Goal: Check status

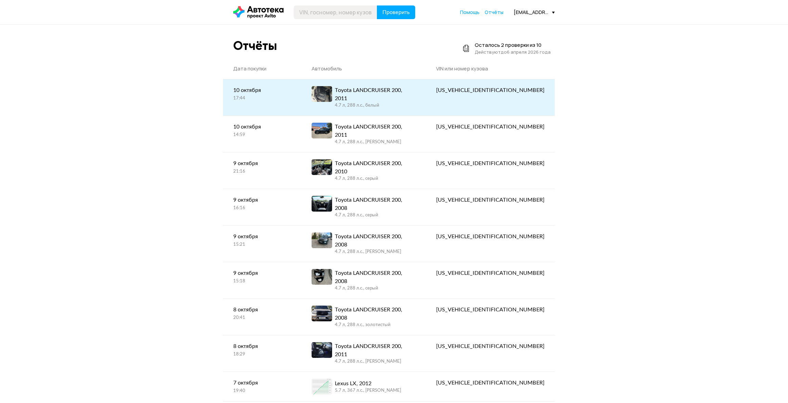
click at [532, 93] on div "[US_VEHICLE_IDENTIFICATION_NUMBER]" at bounding box center [490, 90] width 108 height 8
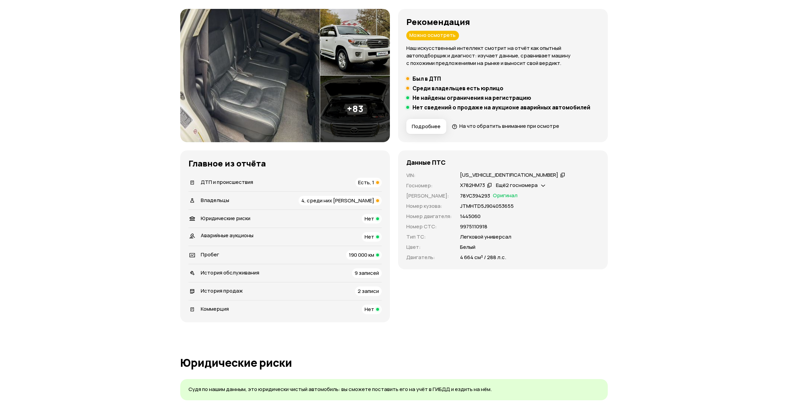
scroll to position [68, 0]
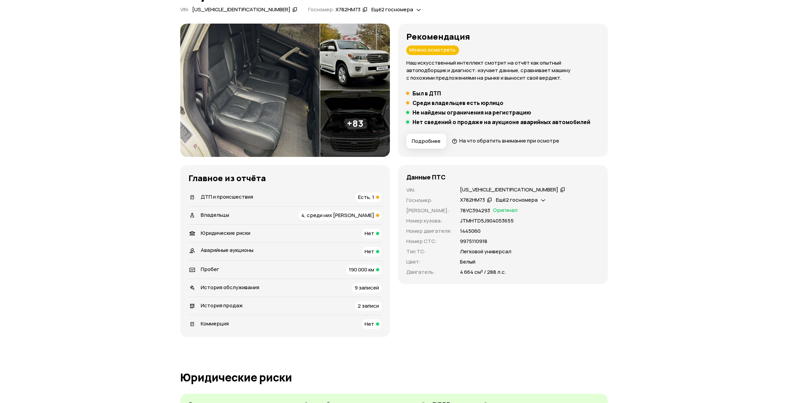
click at [560, 189] on icon at bounding box center [562, 189] width 5 height 7
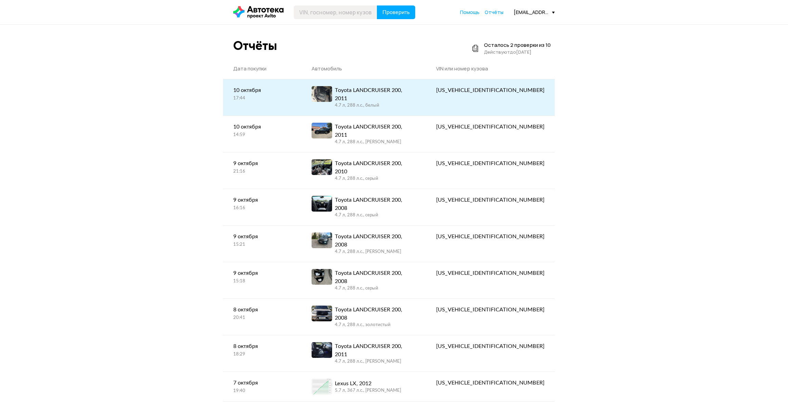
click at [426, 88] on link "Toyota LANDCRUISER 200, 2011 4.7 л, 288 л.c., белый" at bounding box center [363, 97] width 125 height 36
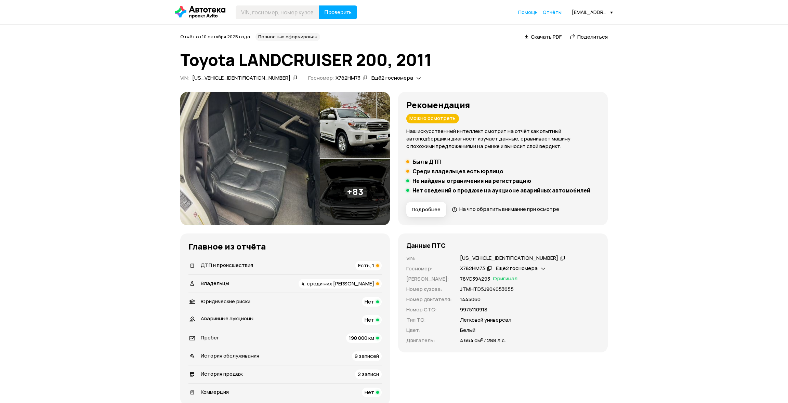
click at [420, 207] on span "Подробнее" at bounding box center [426, 209] width 29 height 7
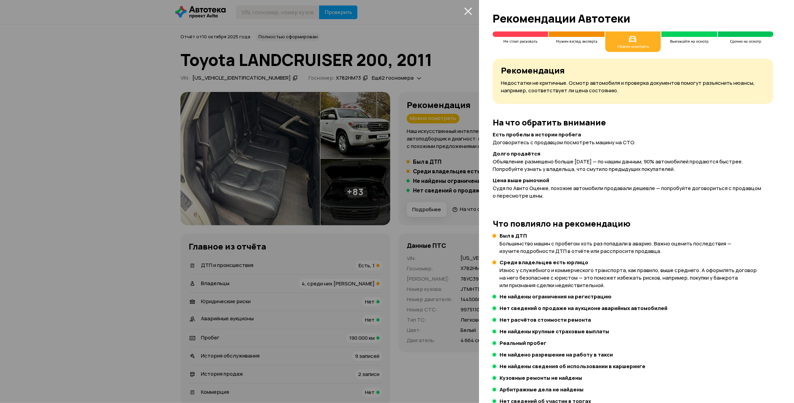
click at [464, 14] on icon "закрыть" at bounding box center [468, 11] width 8 height 8
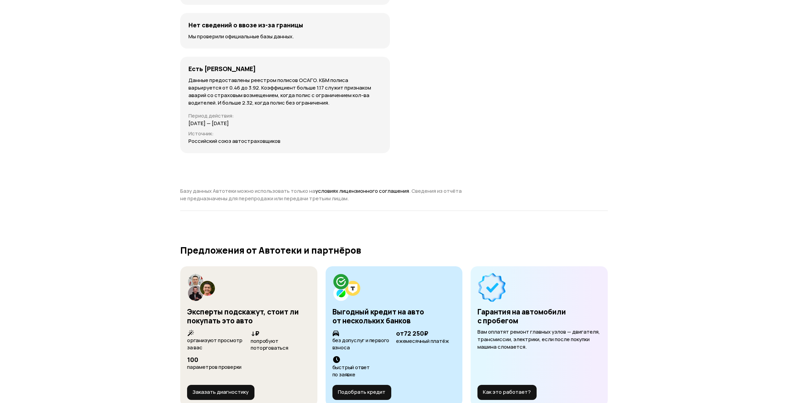
scroll to position [2361, 0]
